Goal: Navigation & Orientation: Find specific page/section

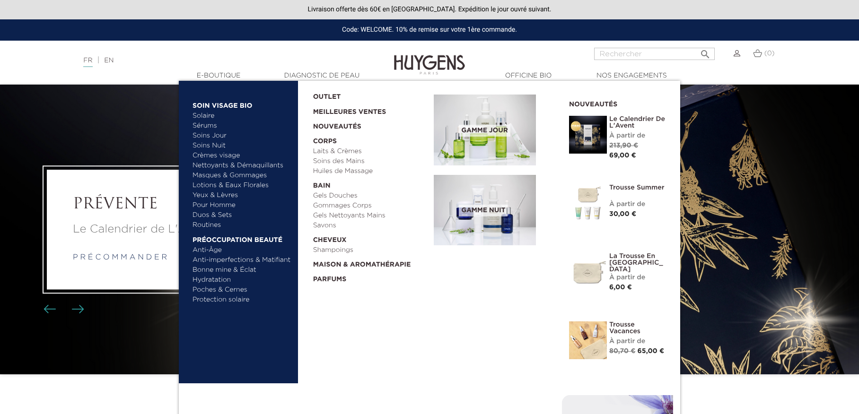
click at [221, 77] on link "  E-Boutique" at bounding box center [218, 76] width 95 height 10
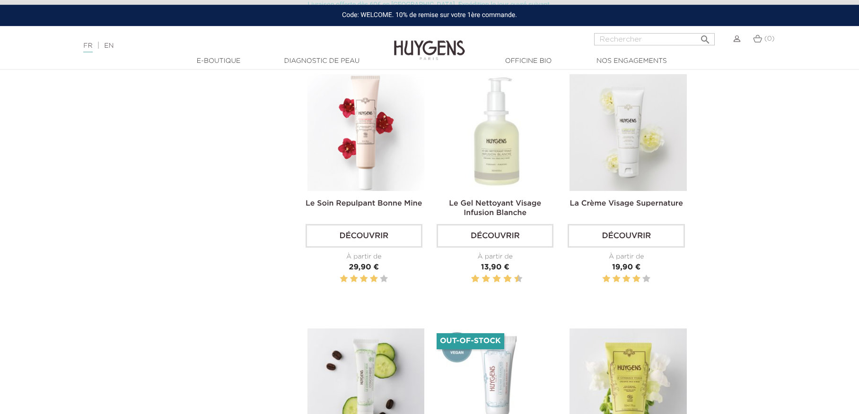
scroll to position [852, 0]
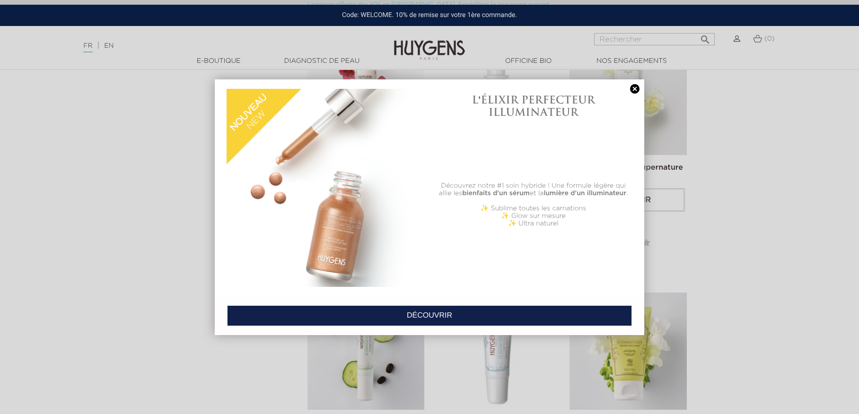
click at [636, 90] on link at bounding box center [634, 89] width 13 height 10
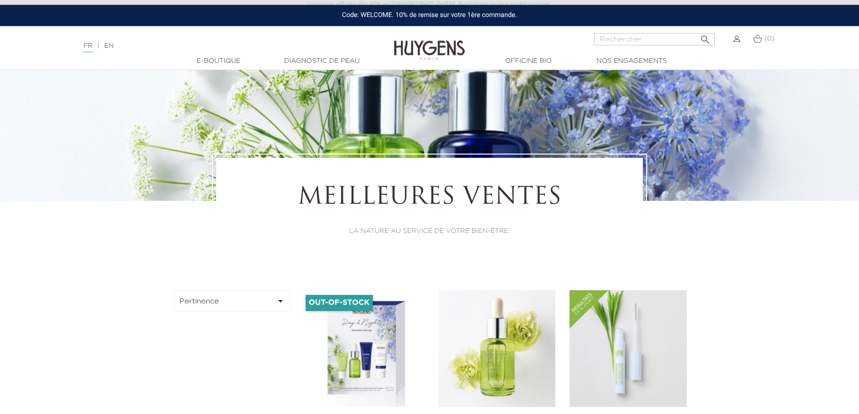
scroll to position [161, 0]
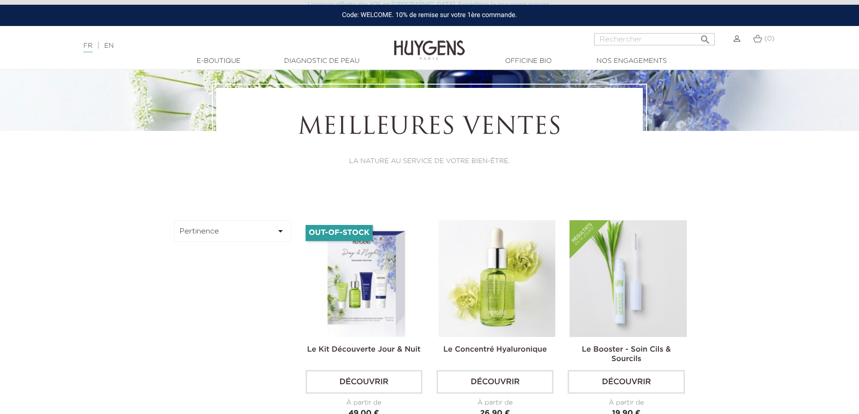
click at [279, 228] on icon "" at bounding box center [280, 231] width 11 height 11
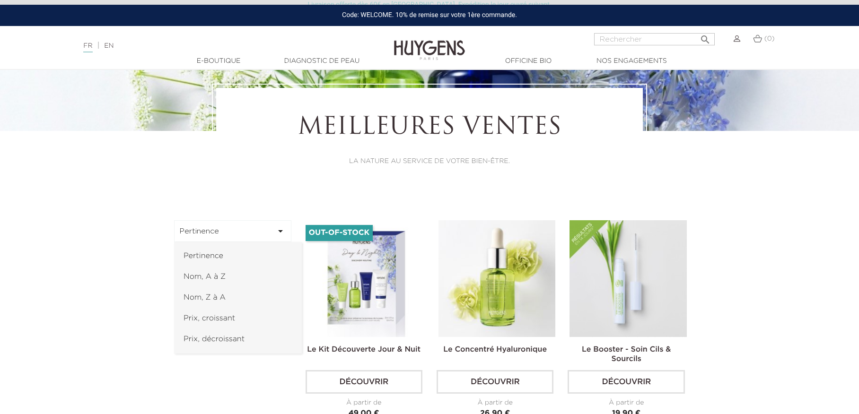
click at [234, 321] on link "Prix, croissant" at bounding box center [238, 318] width 128 height 21
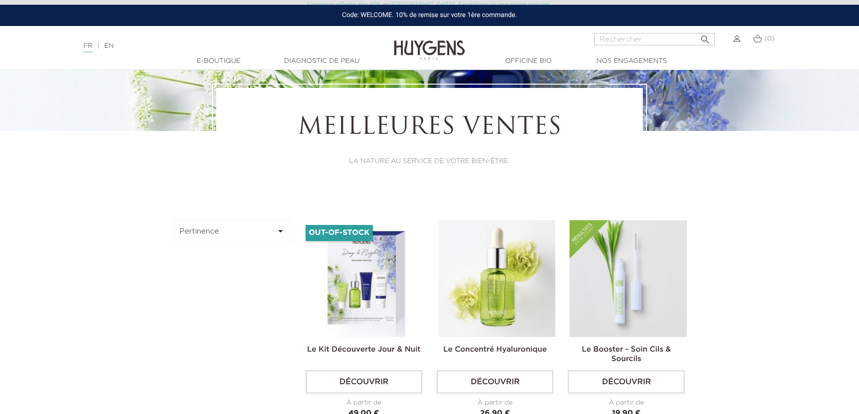
click at [274, 229] on button "Pertinence " at bounding box center [232, 231] width 117 height 22
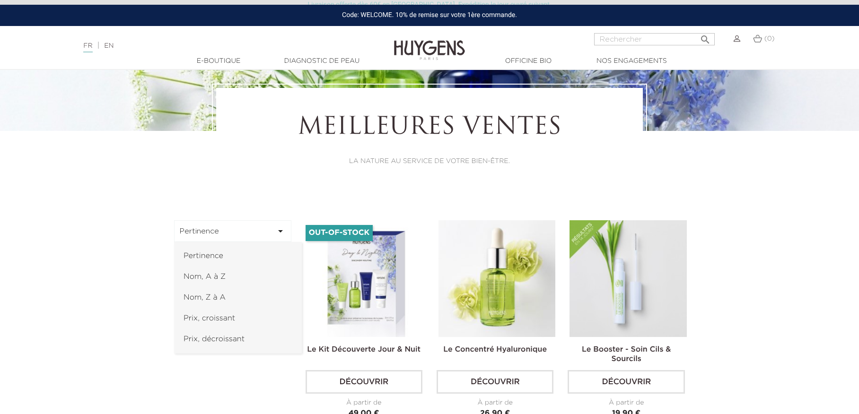
click at [219, 315] on link "Prix, croissant" at bounding box center [238, 318] width 128 height 21
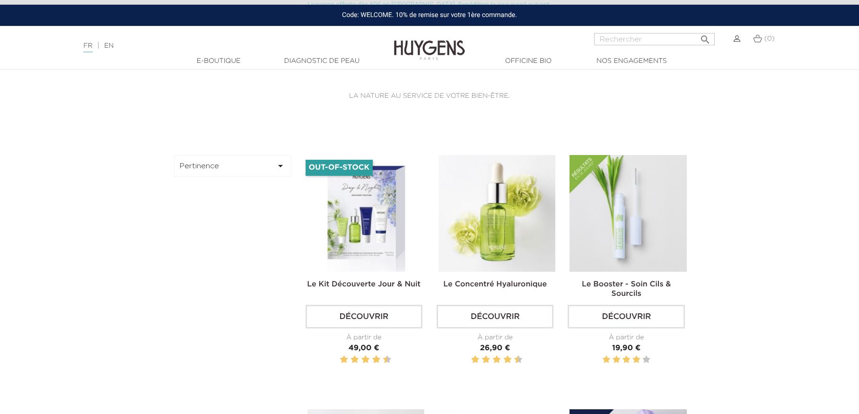
scroll to position [209, 0]
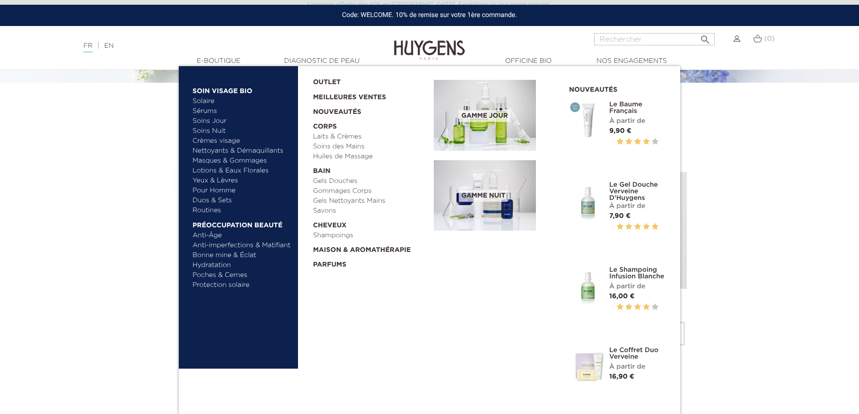
click at [231, 182] on link "Yeux & Lèvres" at bounding box center [242, 181] width 99 height 10
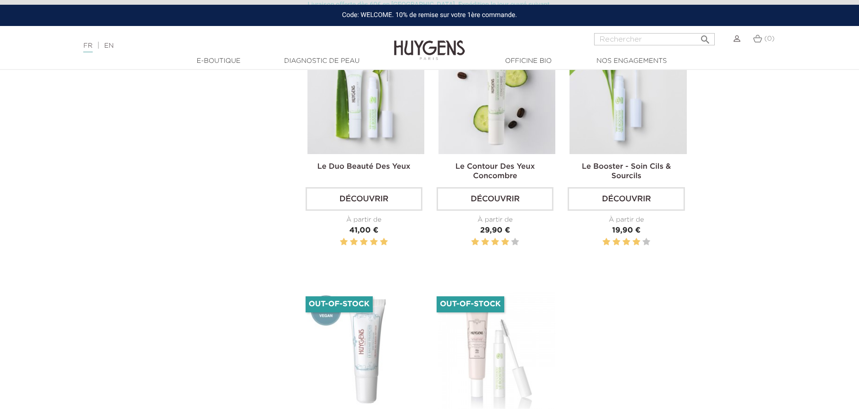
scroll to position [257, 0]
